Goal: Information Seeking & Learning: Learn about a topic

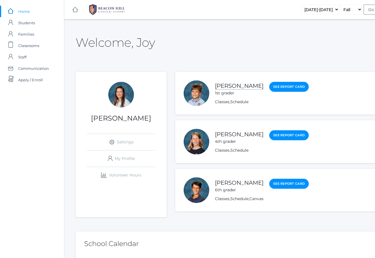
click at [232, 84] on link "[PERSON_NAME]" at bounding box center [239, 85] width 49 height 7
click at [221, 101] on link "Classes" at bounding box center [222, 101] width 15 height 5
click at [237, 101] on link "Schedule" at bounding box center [240, 101] width 18 height 5
click at [221, 102] on link "Classes" at bounding box center [222, 101] width 15 height 5
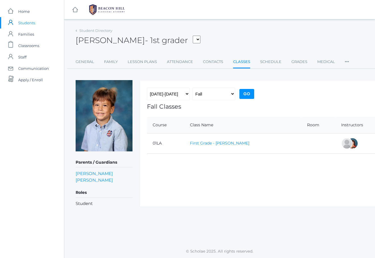
click at [229, 143] on link "First Grade - [PERSON_NAME]" at bounding box center [219, 142] width 59 height 5
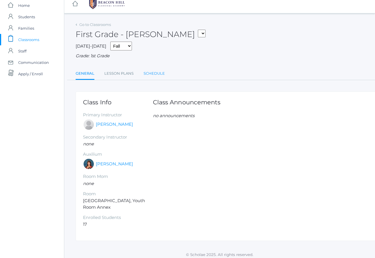
scroll to position [6, 0]
click at [128, 71] on link "Lesson Plans" at bounding box center [118, 73] width 29 height 11
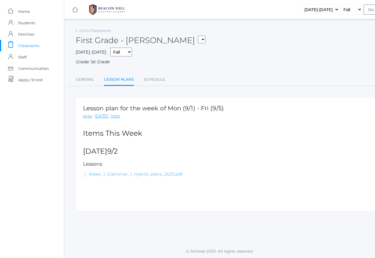
click at [130, 171] on link "Week_1_Grammar_1_Hybrid_plans_2025.pdf" at bounding box center [136, 173] width 94 height 5
click at [22, 23] on span "Students" at bounding box center [26, 22] width 17 height 11
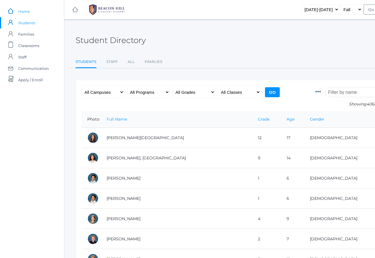
click at [26, 13] on span "Home" at bounding box center [24, 11] width 12 height 11
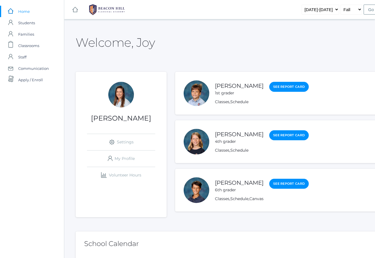
click at [197, 92] on div at bounding box center [197, 93] width 26 height 26
click at [239, 102] on link "Schedule" at bounding box center [240, 101] width 18 height 5
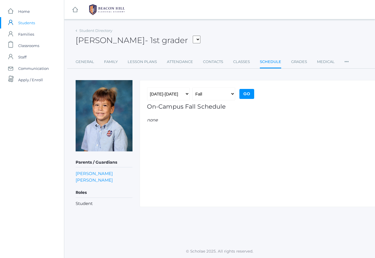
click at [247, 93] on input "Go" at bounding box center [247, 94] width 15 height 10
click at [143, 64] on link "Lesson Plans" at bounding box center [142, 61] width 29 height 11
